Goal: Transaction & Acquisition: Subscribe to service/newsletter

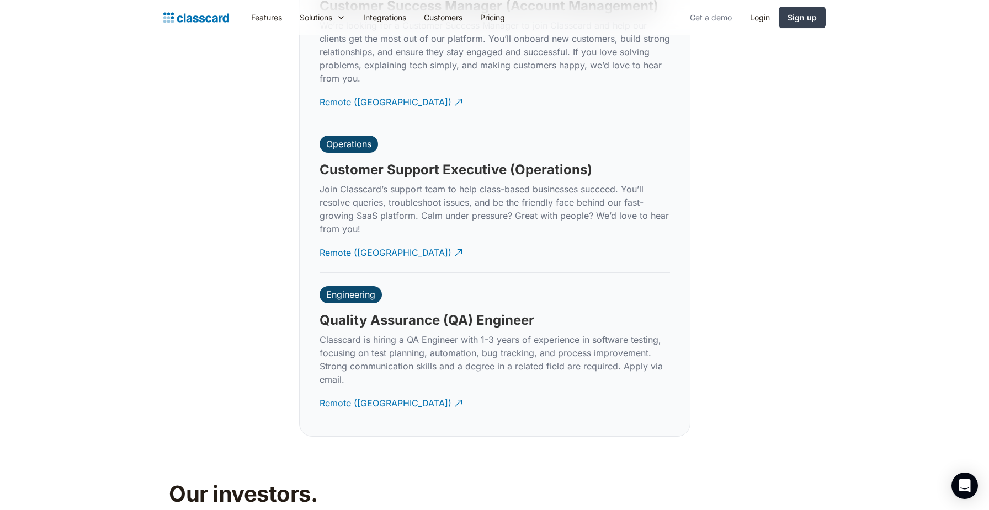
click at [709, 17] on link "Get a demo" at bounding box center [711, 17] width 60 height 25
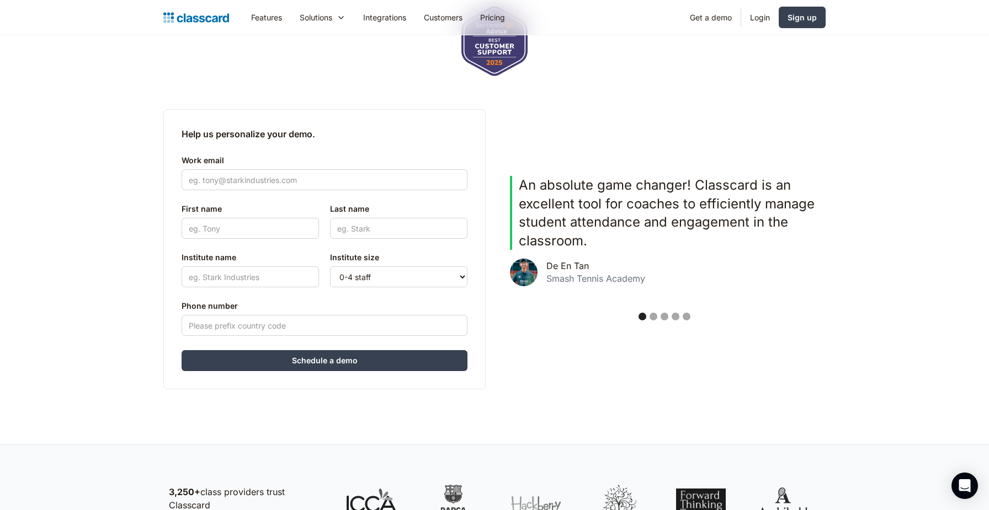
scroll to position [213, 0]
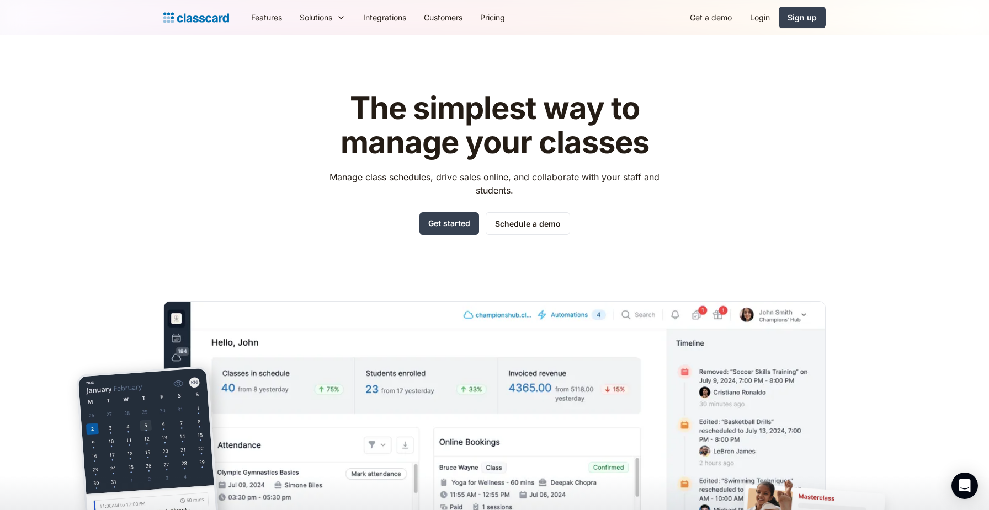
click at [180, 19] on img "home" at bounding box center [196, 17] width 66 height 15
click at [451, 231] on link "Get started" at bounding box center [449, 223] width 60 height 23
